Goal: Contribute content: Add original content to the website for others to see

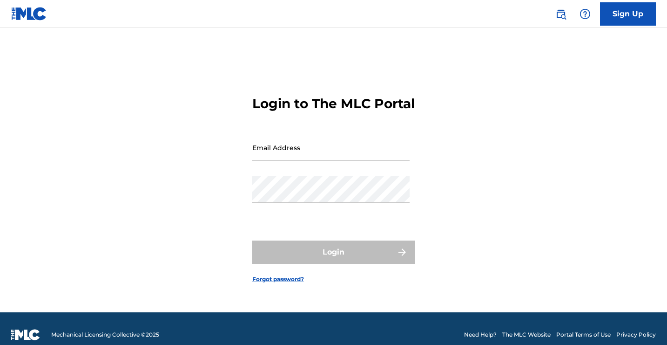
click at [300, 154] on input "Email Address" at bounding box center [330, 147] width 157 height 27
type input "[PERSON_NAME][EMAIL_ADDRESS][DOMAIN_NAME]"
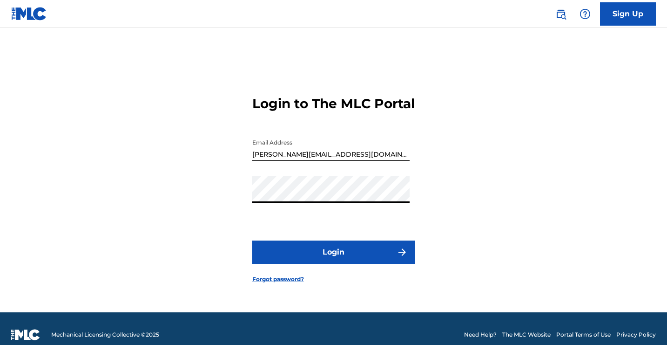
click at [329, 260] on button "Login" at bounding box center [333, 251] width 163 height 23
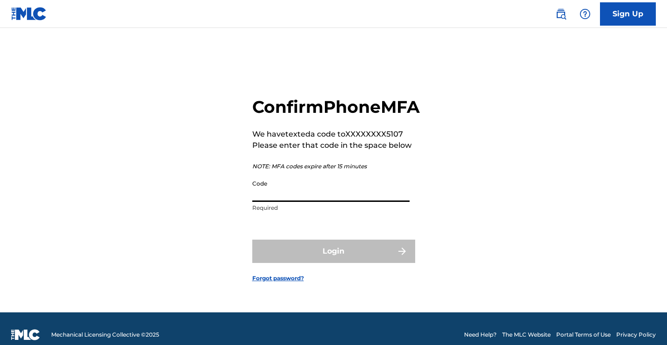
click at [284, 202] on input "Code" at bounding box center [330, 188] width 157 height 27
click at [268, 202] on input "Code" at bounding box center [330, 188] width 157 height 27
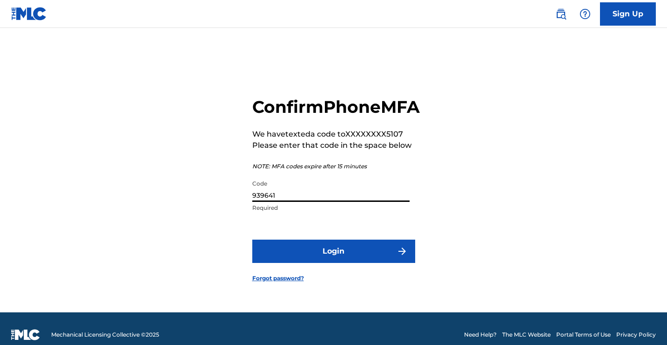
type input "939641"
click at [327, 263] on button "Login" at bounding box center [333, 250] width 163 height 23
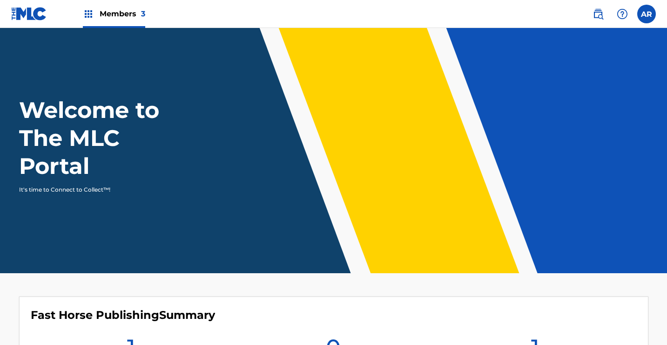
click at [124, 18] on span "Members 3" at bounding box center [123, 13] width 46 height 11
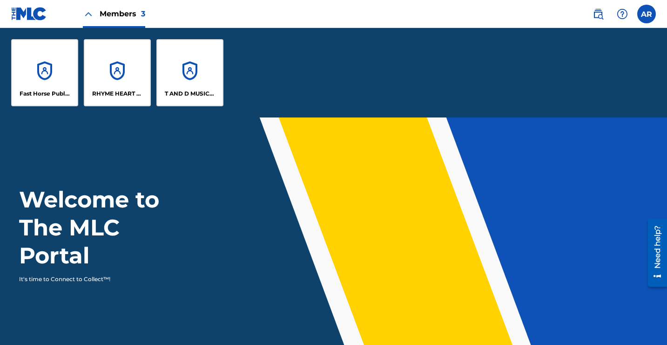
click at [119, 81] on div "RHYME HEART MUSIC PUBLISHING" at bounding box center [117, 72] width 67 height 67
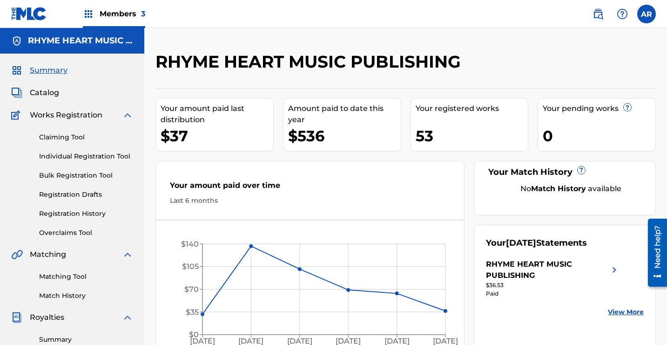
click at [73, 135] on link "Claiming Tool" at bounding box center [86, 137] width 94 height 10
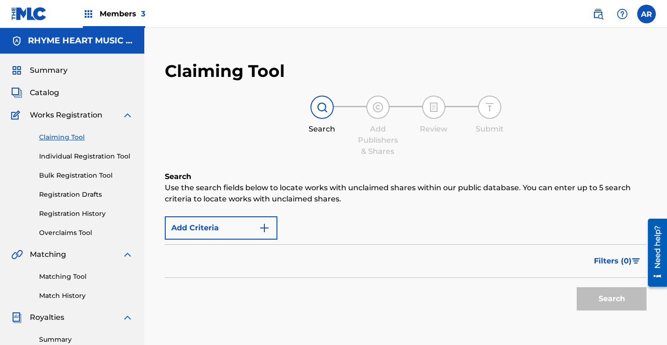
click at [263, 228] on img "Search Form" at bounding box center [264, 227] width 11 height 11
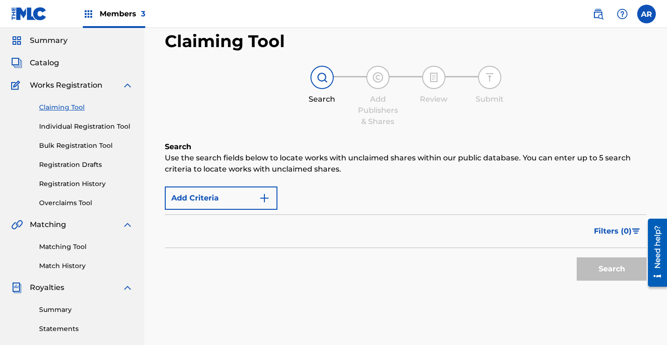
scroll to position [52, 0]
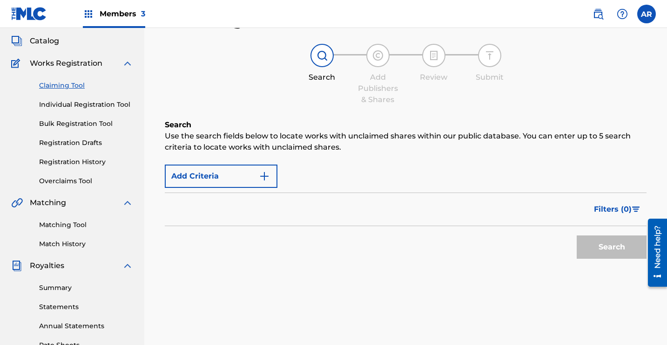
click at [256, 208] on div "Filters ( 0 )" at bounding box center [406, 209] width 482 height 34
click at [267, 174] on img "Search Form" at bounding box center [264, 175] width 11 height 11
click at [225, 175] on button "Add Criteria" at bounding box center [221, 175] width 113 height 23
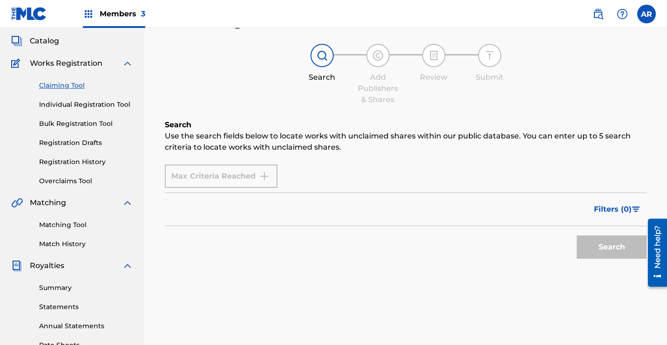
click at [211, 178] on div "Max Criteria Reached" at bounding box center [221, 175] width 113 height 23
click at [271, 177] on div "Max Criteria Reached" at bounding box center [221, 175] width 113 height 23
click at [67, 84] on link "Claiming Tool" at bounding box center [86, 86] width 94 height 10
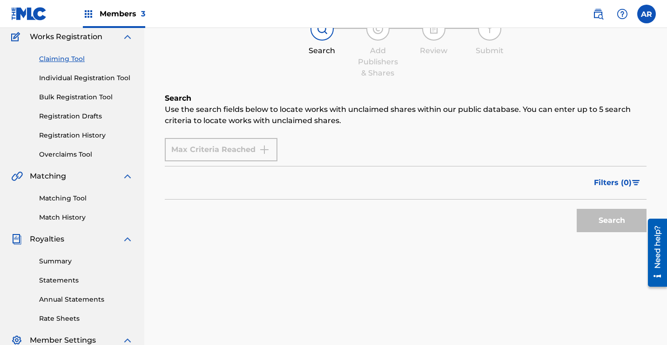
scroll to position [94, 0]
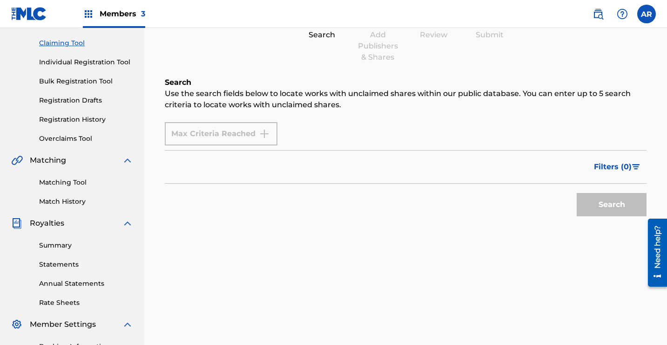
click at [332, 164] on div "Filters ( 0 )" at bounding box center [406, 167] width 482 height 34
click at [312, 133] on div "Max Criteria Reached" at bounding box center [406, 133] width 482 height 23
click at [220, 134] on div "Max Criteria Reached" at bounding box center [221, 133] width 113 height 23
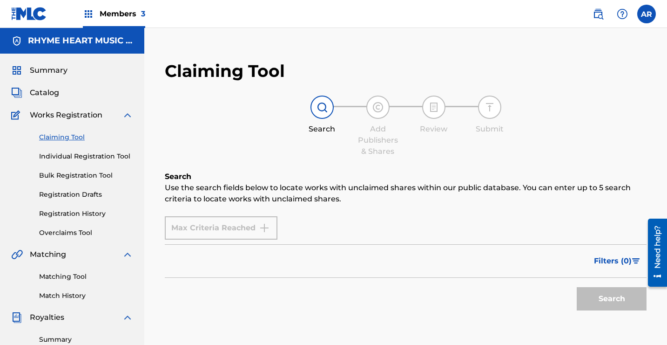
scroll to position [0, 0]
click at [332, 106] on div at bounding box center [322, 106] width 23 height 23
click at [321, 107] on img at bounding box center [322, 107] width 11 height 11
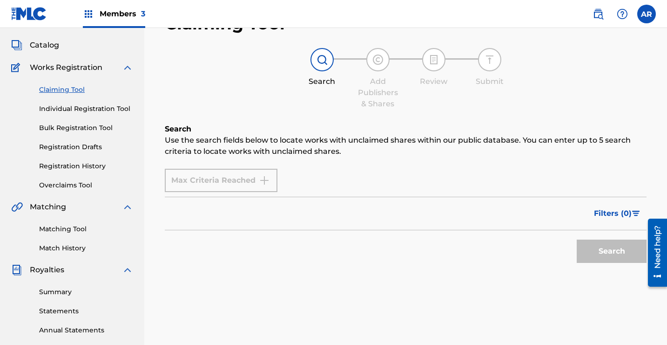
scroll to position [38, 0]
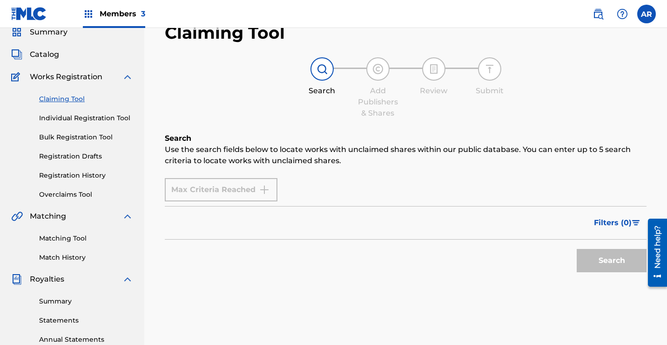
click at [67, 116] on link "Individual Registration Tool" at bounding box center [86, 118] width 94 height 10
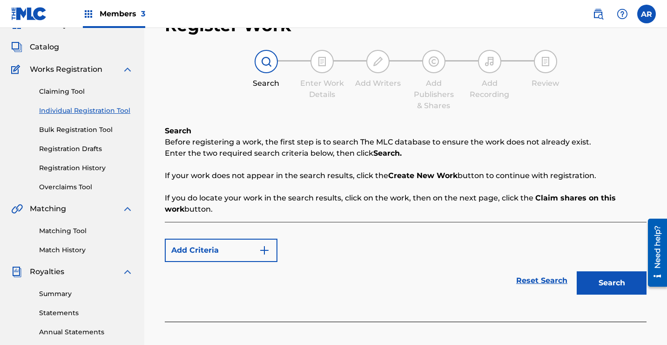
scroll to position [51, 0]
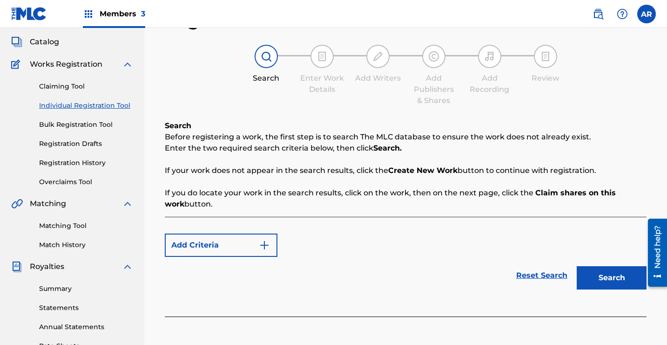
click at [266, 244] on img "Search Form" at bounding box center [264, 244] width 11 height 11
click at [272, 296] on div "Add Criteria Reset Search Search" at bounding box center [406, 267] width 482 height 100
click at [286, 318] on div at bounding box center [406, 321] width 482 height 10
click at [530, 274] on link "Reset Search" at bounding box center [542, 275] width 61 height 20
click at [46, 42] on span "Catalog" at bounding box center [44, 41] width 29 height 11
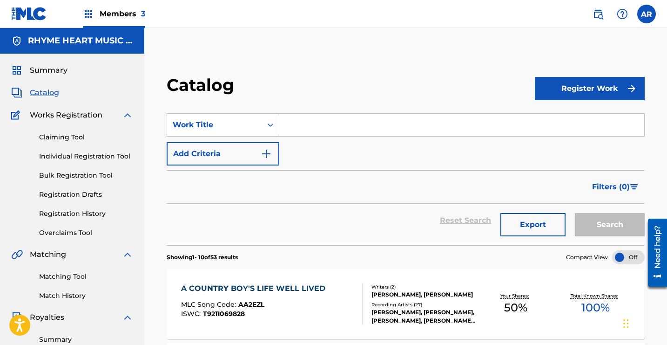
click at [292, 125] on input "Search Form" at bounding box center [461, 125] width 365 height 22
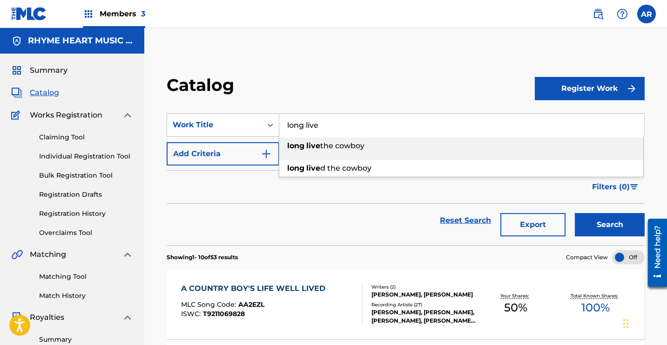
click at [306, 147] on span "Search Form" at bounding box center [306, 145] width 2 height 9
type input "long live the cowboy"
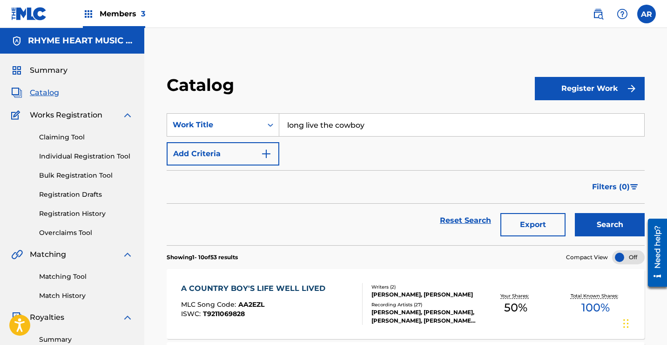
click at [604, 83] on button "Register Work" at bounding box center [590, 88] width 110 height 23
click at [591, 227] on button "Search" at bounding box center [610, 224] width 70 height 23
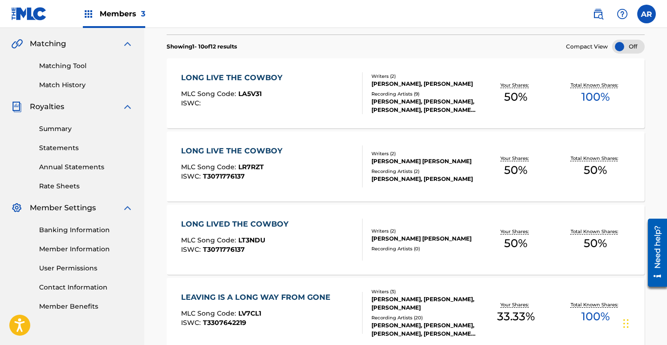
scroll to position [215, 0]
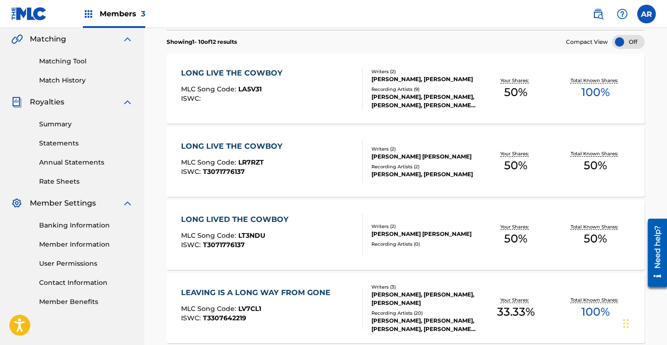
click at [352, 80] on div "LONG LIVE THE COWBOY MLC Song Code : LA5V31 ISWC :" at bounding box center [272, 89] width 182 height 42
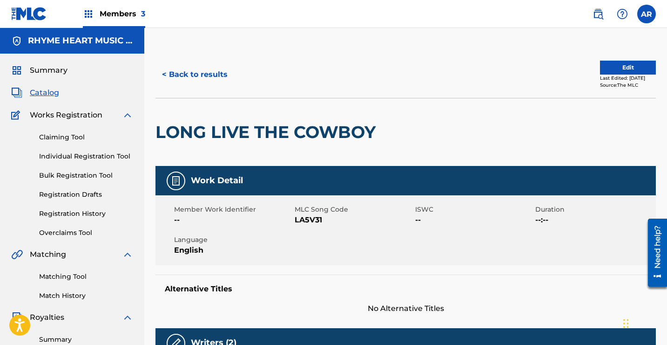
click at [617, 71] on button "Edit" at bounding box center [628, 68] width 56 height 14
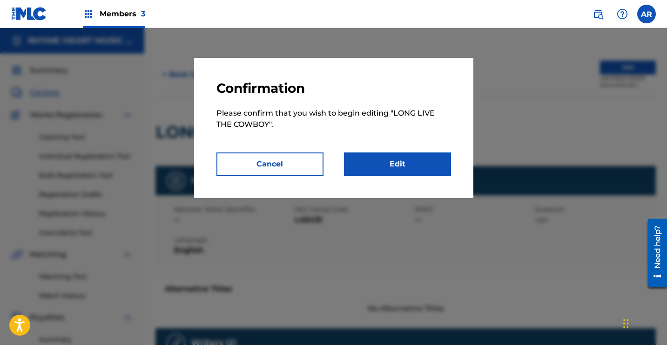
click at [389, 160] on link "Edit" at bounding box center [397, 163] width 107 height 23
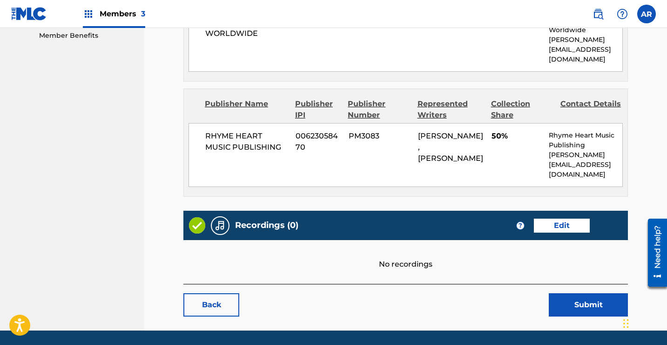
scroll to position [481, 0]
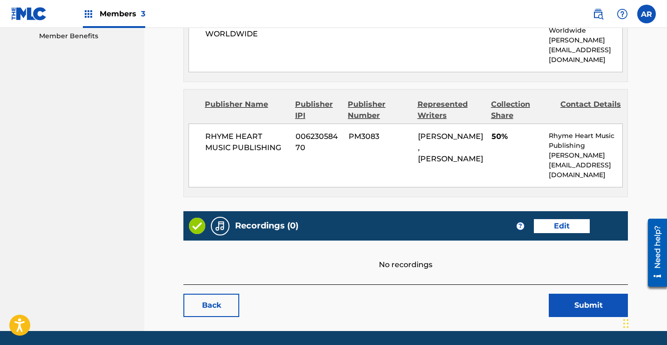
click at [563, 219] on link "Edit" at bounding box center [562, 226] width 56 height 14
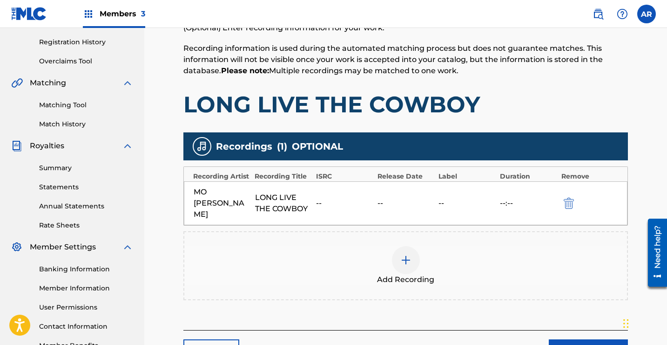
scroll to position [228, 0]
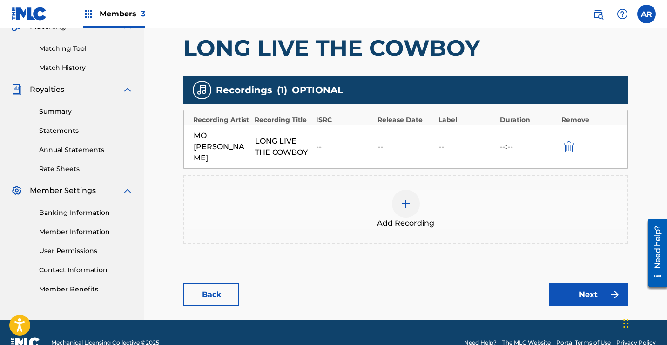
click at [400, 198] on img at bounding box center [405, 203] width 11 height 11
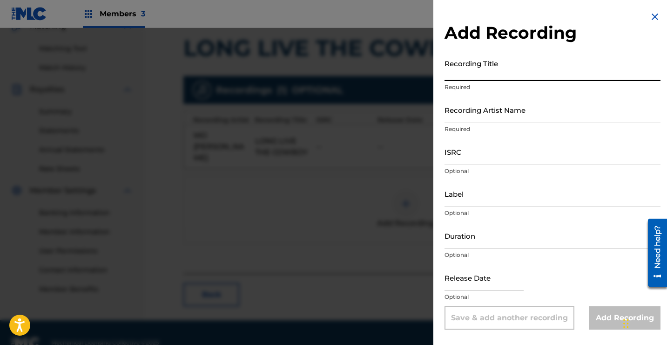
click at [477, 76] on input "Recording Title" at bounding box center [553, 67] width 216 height 27
type input "Long Live the Cowboy"
click at [463, 117] on input "Recording Artist Name" at bounding box center [553, 109] width 216 height 27
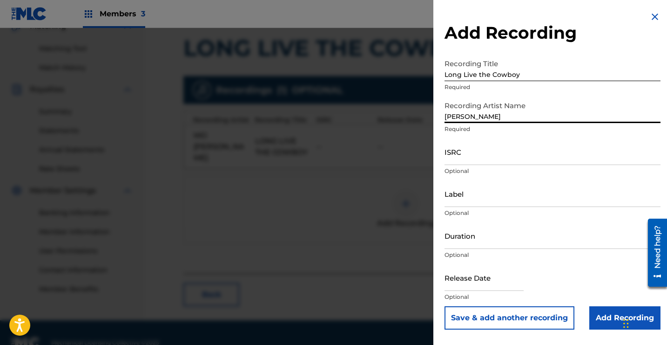
type input "[PERSON_NAME]"
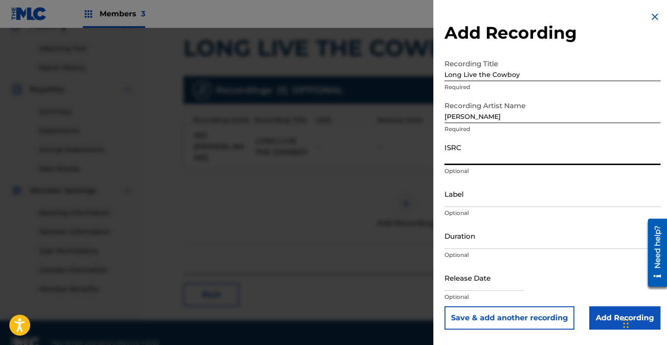
click at [462, 155] on input "ISRC" at bounding box center [553, 151] width 216 height 27
paste input "USBAE1692303"
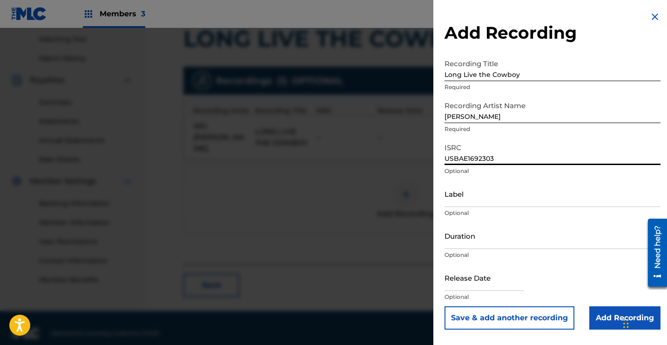
scroll to position [237, 0]
type input "USBAE1692303"
click at [460, 198] on input "Label" at bounding box center [553, 193] width 216 height 27
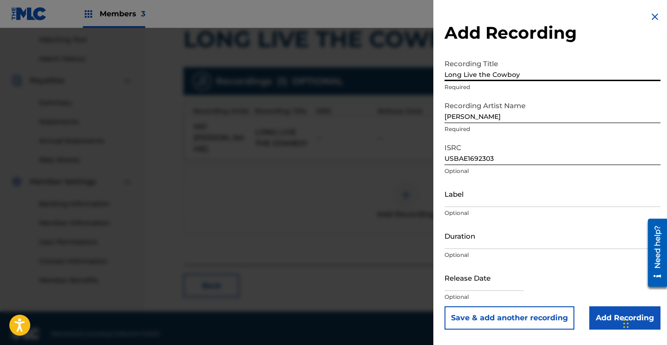
click at [475, 75] on input "Long Live the Cowboy" at bounding box center [553, 67] width 216 height 27
type input "Long Lived the Cowboy"
click at [462, 196] on input "Label" at bounding box center [553, 193] width 216 height 27
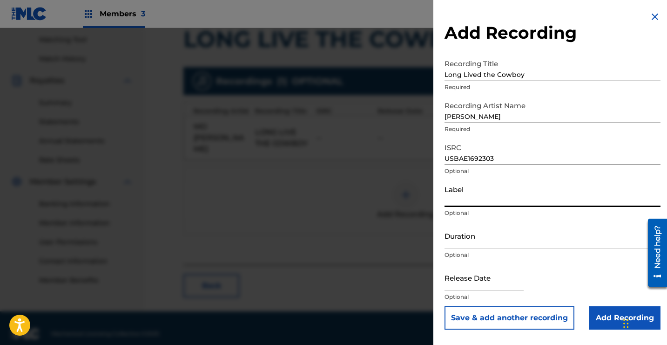
click at [460, 243] on input "Duration" at bounding box center [553, 235] width 216 height 27
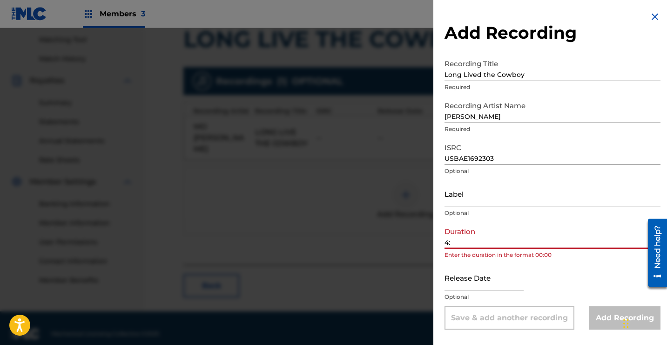
type input "4"
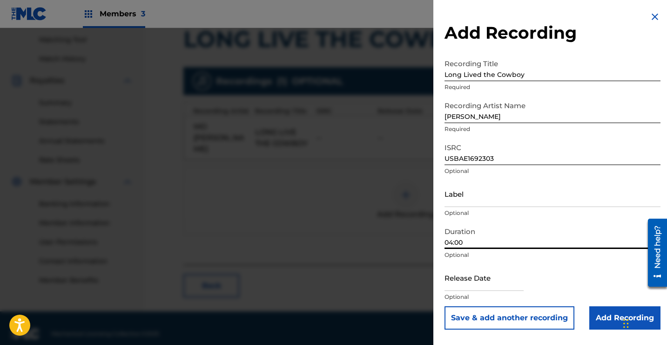
type input "04:00"
click at [454, 282] on input "text" at bounding box center [484, 277] width 79 height 27
select select "7"
select select "2025"
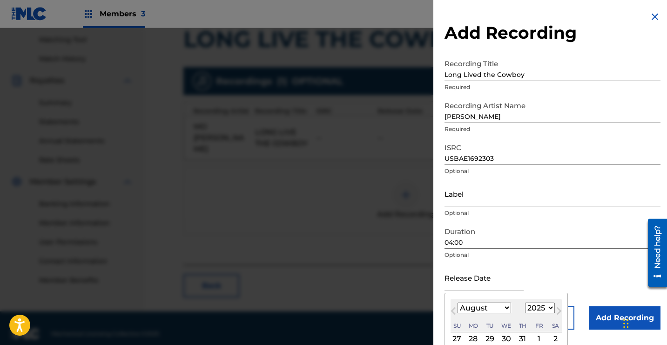
click at [447, 197] on input "Label" at bounding box center [553, 193] width 216 height 27
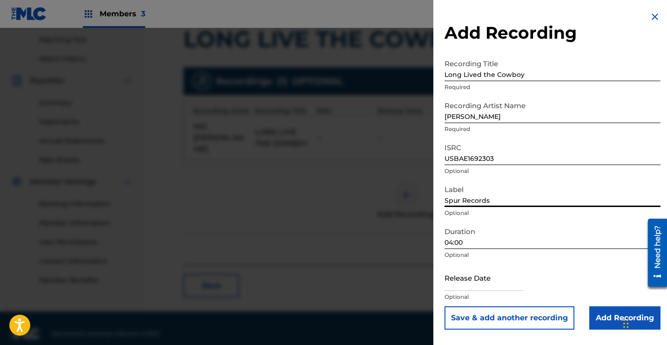
type input "Spur Records"
click at [605, 309] on input "Add Recording" at bounding box center [624, 317] width 71 height 23
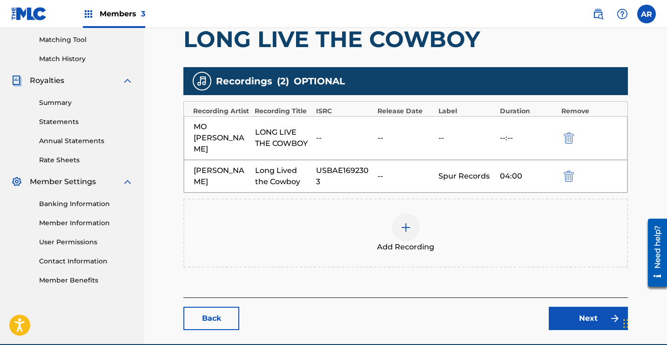
click at [571, 132] on img "submit" at bounding box center [569, 137] width 10 height 11
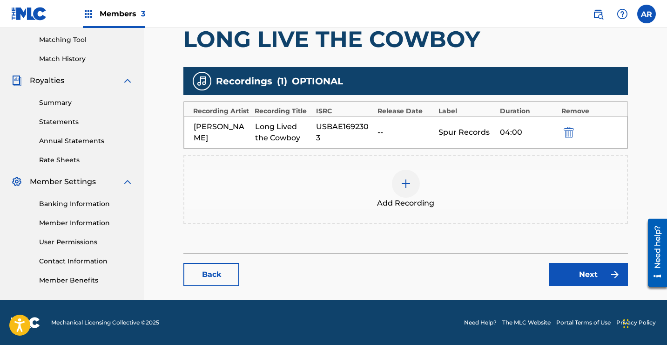
click at [572, 271] on link "Next" at bounding box center [588, 274] width 79 height 23
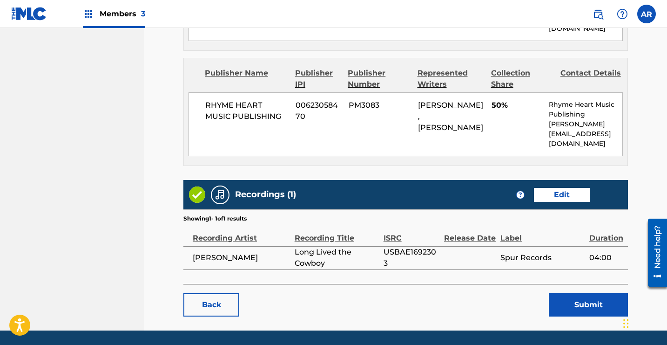
scroll to position [511, 0]
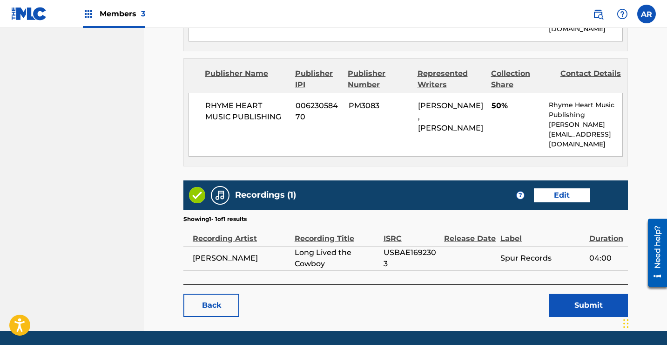
click at [571, 293] on button "Submit" at bounding box center [588, 304] width 79 height 23
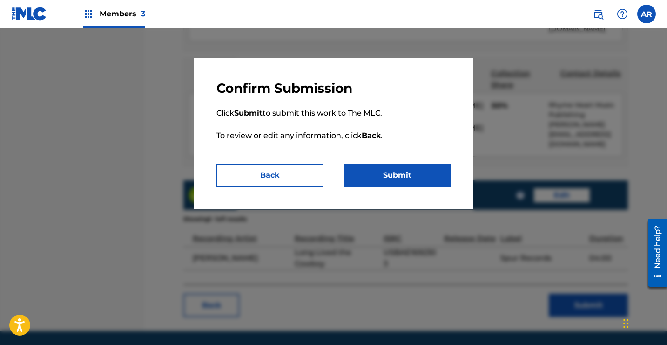
click at [395, 173] on button "Submit" at bounding box center [397, 174] width 107 height 23
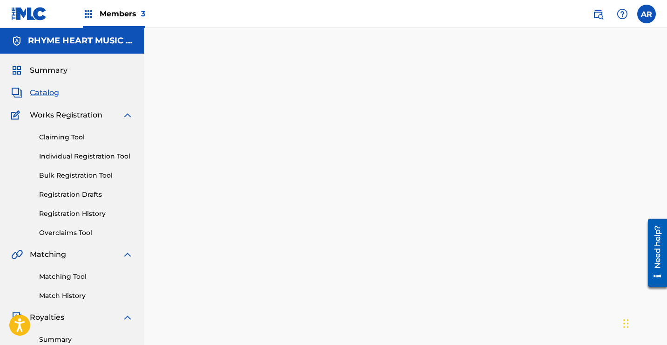
click at [73, 135] on link "Claiming Tool" at bounding box center [86, 137] width 94 height 10
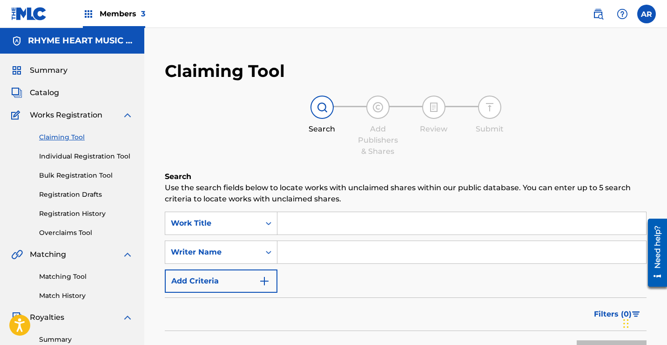
click at [642, 10] on label at bounding box center [646, 14] width 19 height 19
click at [647, 14] on input "AR [PERSON_NAME] [PERSON_NAME][EMAIL_ADDRESS][DOMAIN_NAME] Notification Prefere…" at bounding box center [647, 14] width 0 height 0
click at [558, 130] on p "Log out" at bounding box center [557, 132] width 22 height 8
click at [647, 14] on input "AR [PERSON_NAME] [PERSON_NAME][EMAIL_ADDRESS][DOMAIN_NAME] Notification Prefere…" at bounding box center [647, 14] width 0 height 0
